Goal: Navigation & Orientation: Find specific page/section

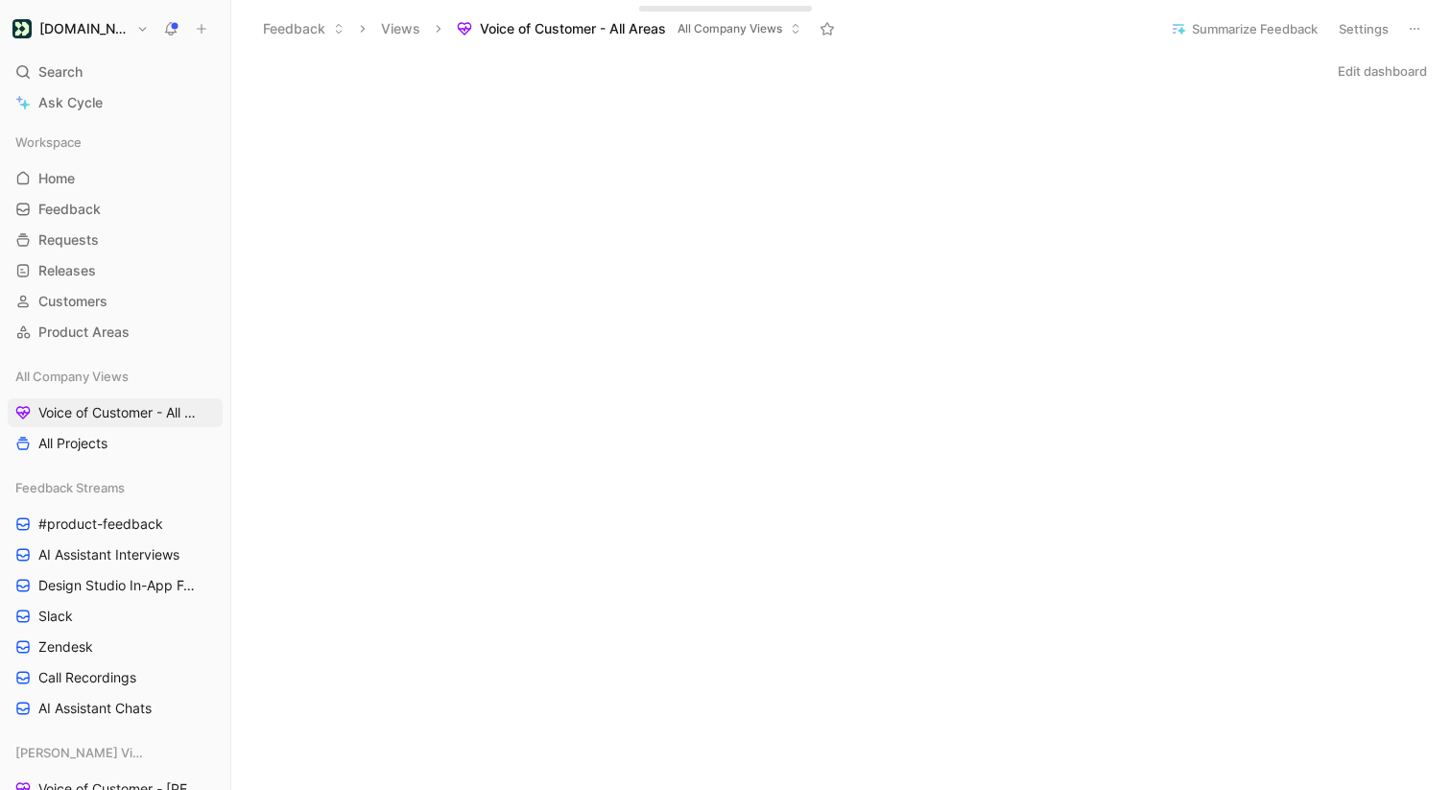
click at [1421, 32] on icon at bounding box center [1413, 28] width 15 height 15
click at [111, 544] on link "AI Assistant Interviews" at bounding box center [115, 554] width 215 height 29
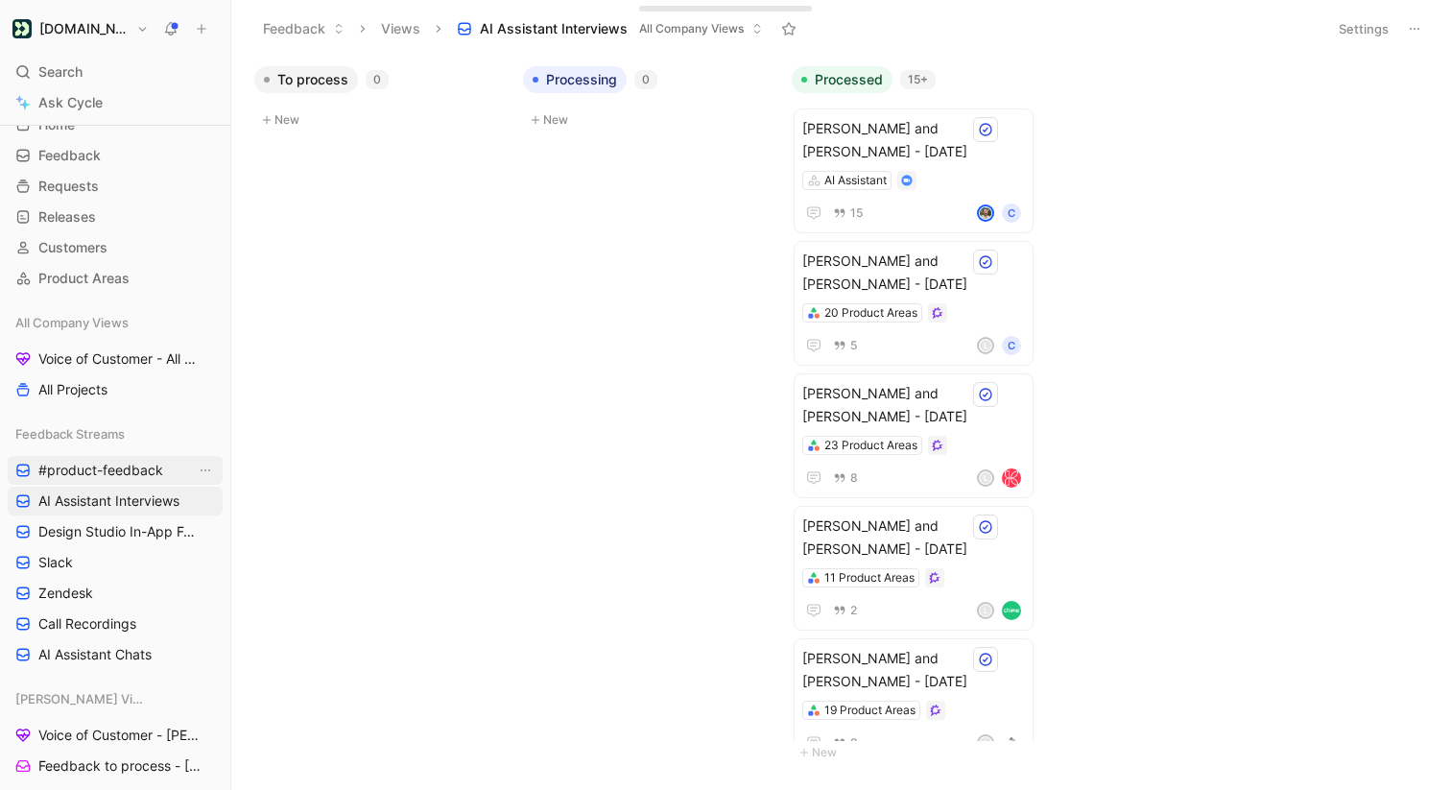
scroll to position [74, 0]
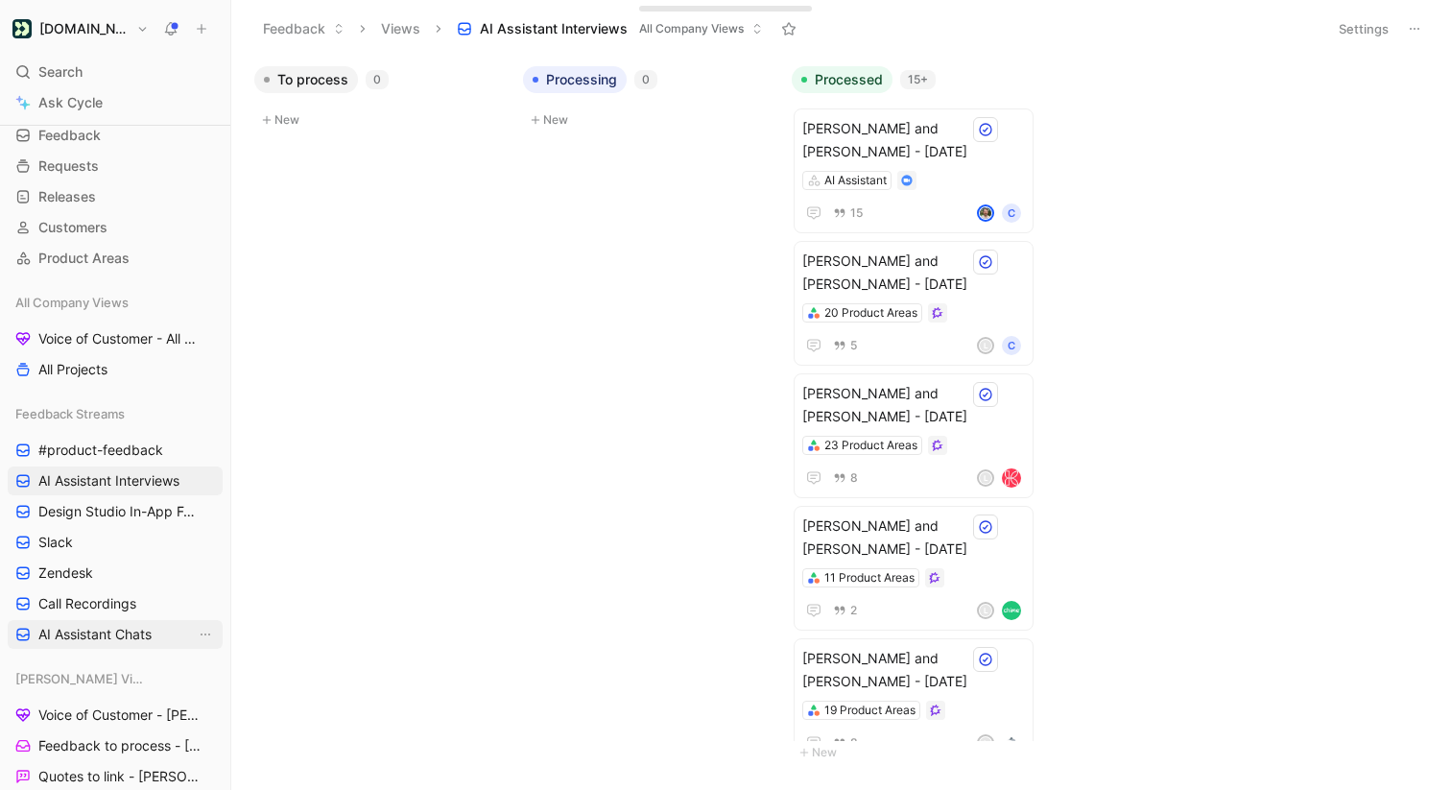
click at [103, 625] on span "AI Assistant Chats" at bounding box center [94, 634] width 113 height 19
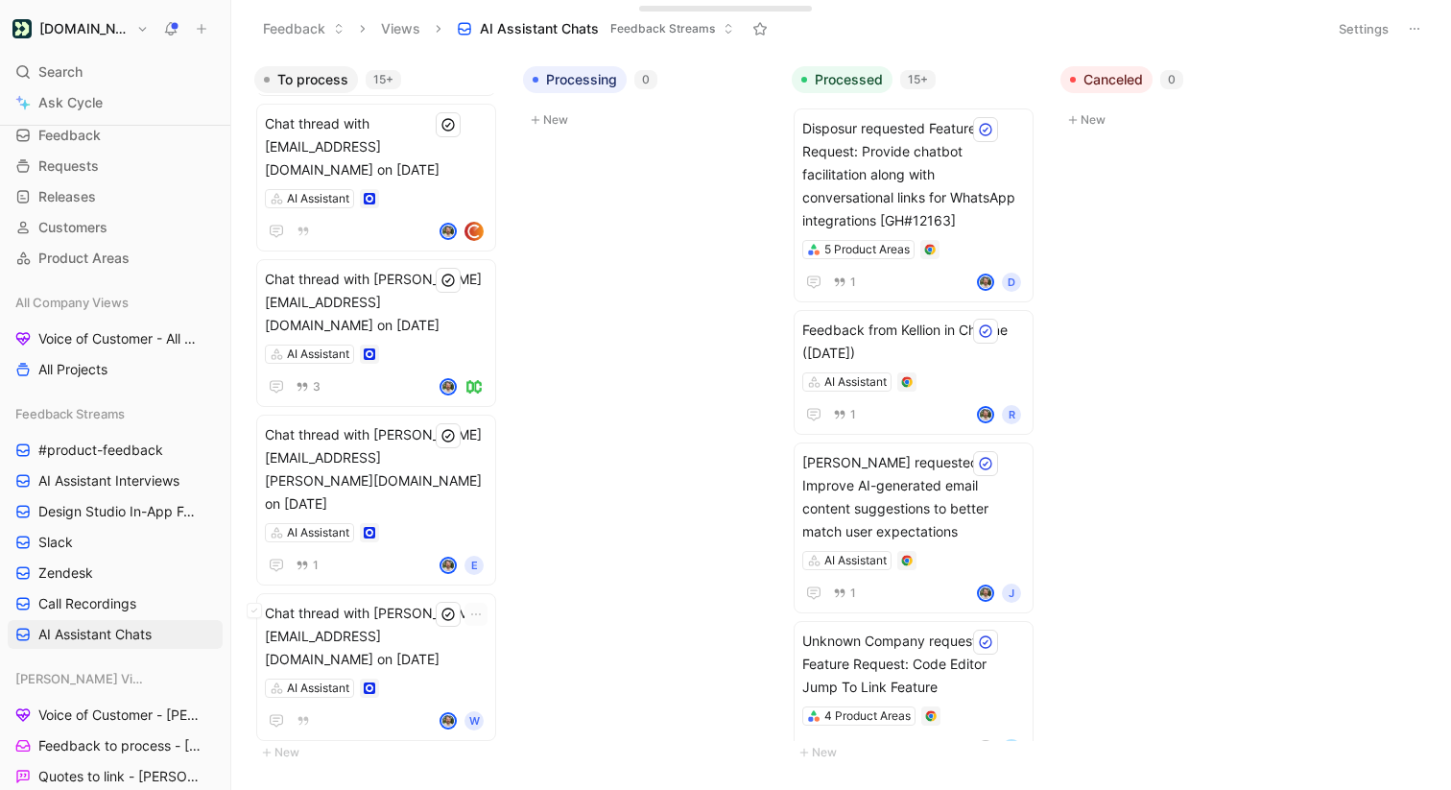
scroll to position [1795, 0]
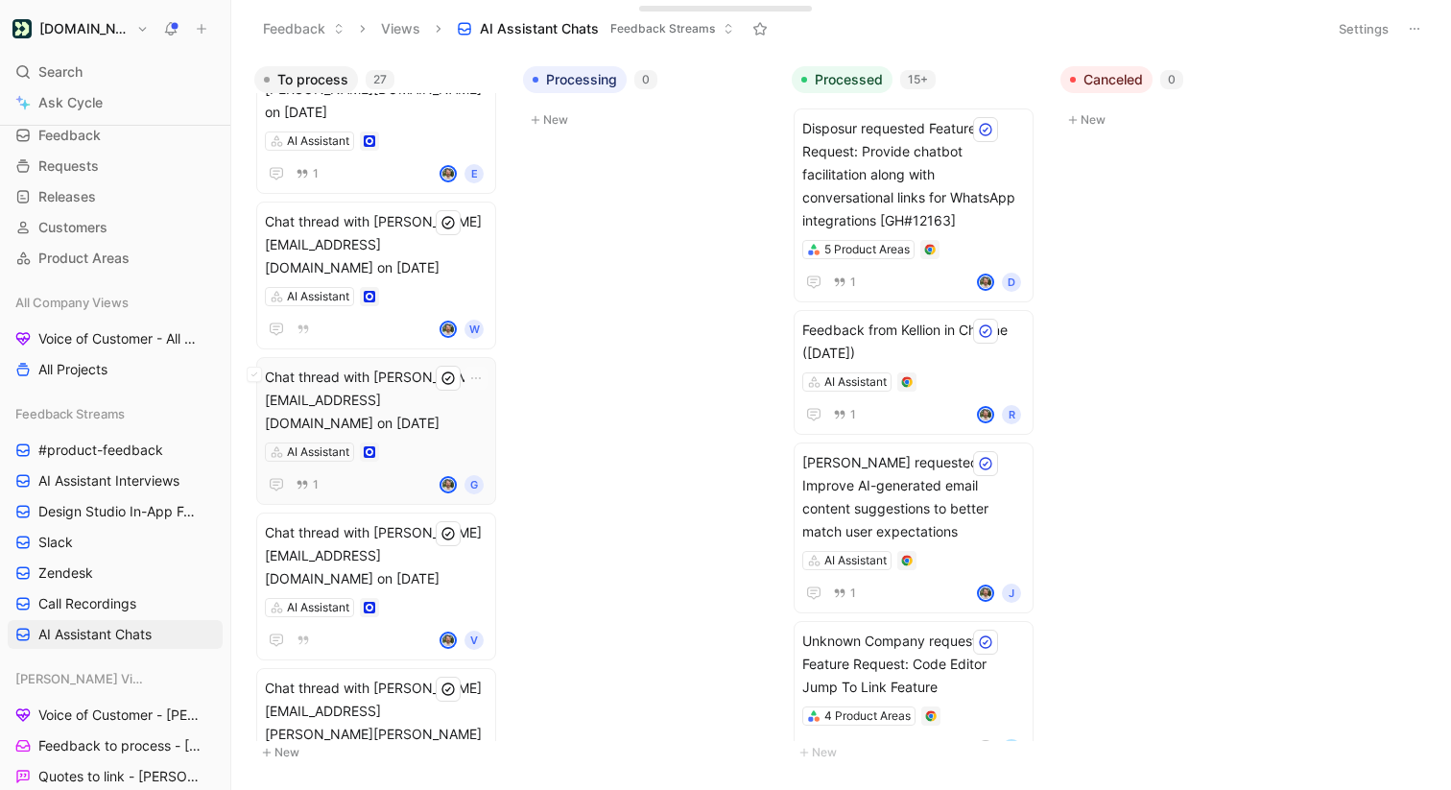
click at [380, 366] on span "Chat thread with [PERSON_NAME][EMAIL_ADDRESS][DOMAIN_NAME] on [DATE]" at bounding box center [376, 400] width 223 height 69
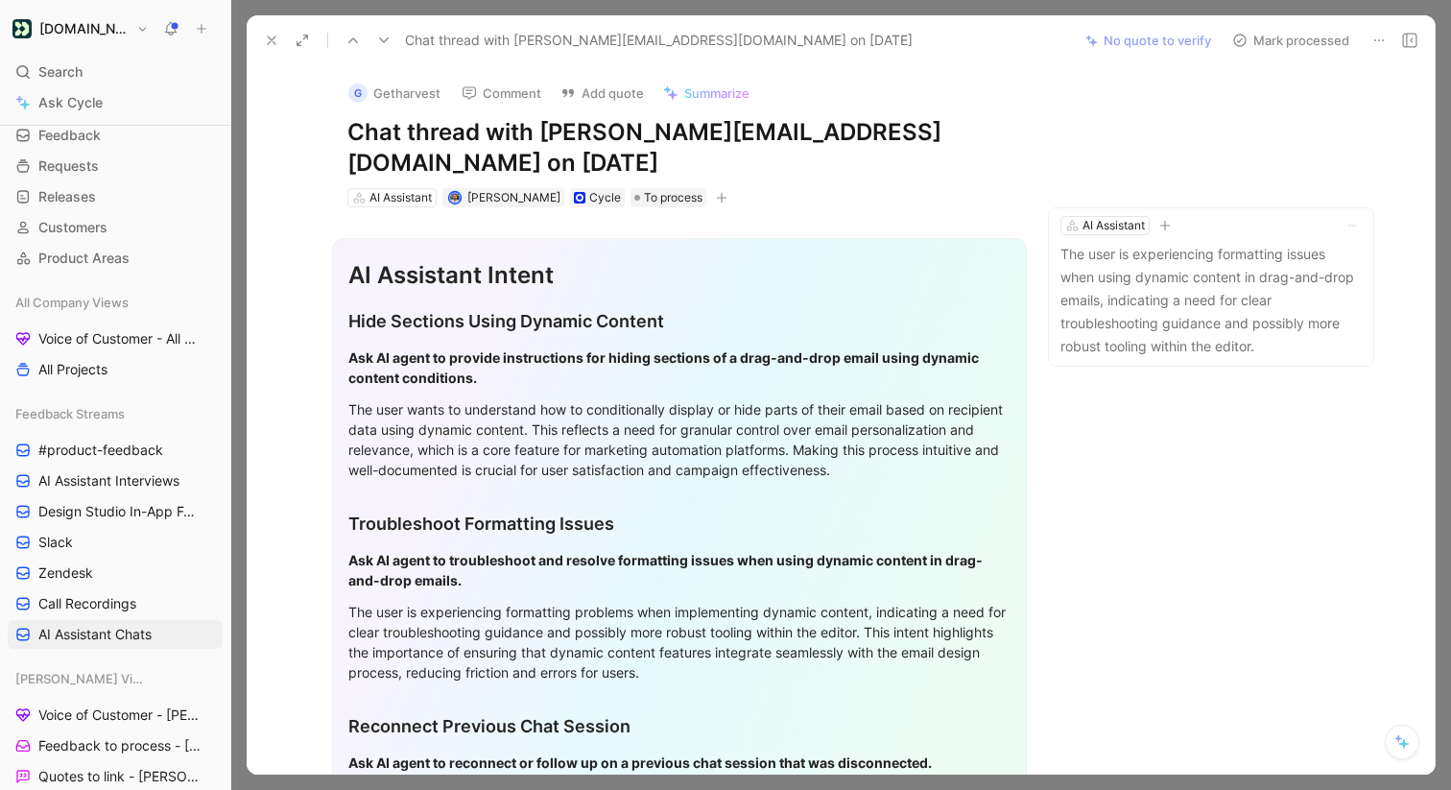
click at [268, 38] on icon at bounding box center [271, 40] width 15 height 15
